Goal: Task Accomplishment & Management: Manage account settings

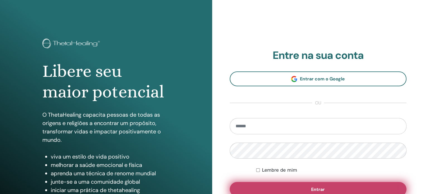
type input "**********"
click at [344, 189] on button "Entrar" at bounding box center [318, 189] width 177 height 14
